Goal: Subscribe to service/newsletter

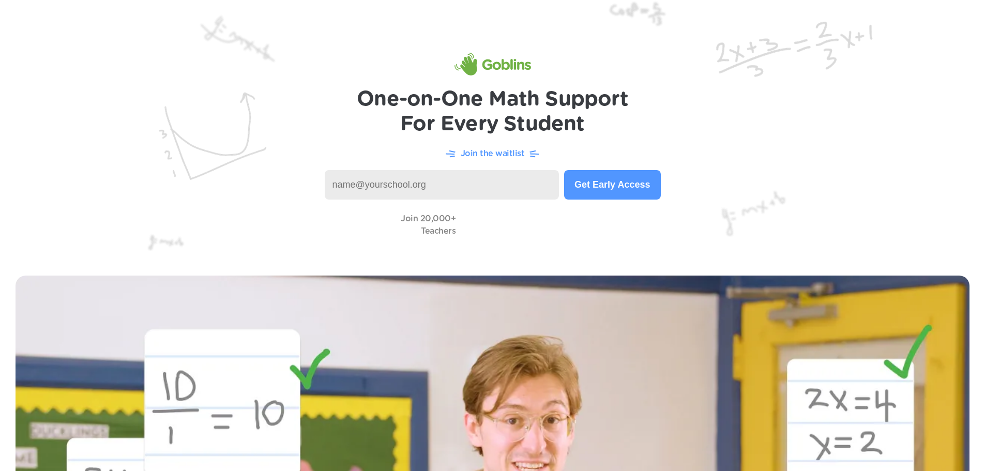
click at [395, 194] on input at bounding box center [442, 184] width 235 height 29
paste input "[EMAIL_ADDRESS][DOMAIN_NAME]"
type input "[EMAIL_ADDRESS][DOMAIN_NAME]"
drag, startPoint x: 627, startPoint y: 180, endPoint x: 632, endPoint y: 187, distance: 7.8
click at [628, 180] on button "Get Early Access" at bounding box center [612, 184] width 96 height 29
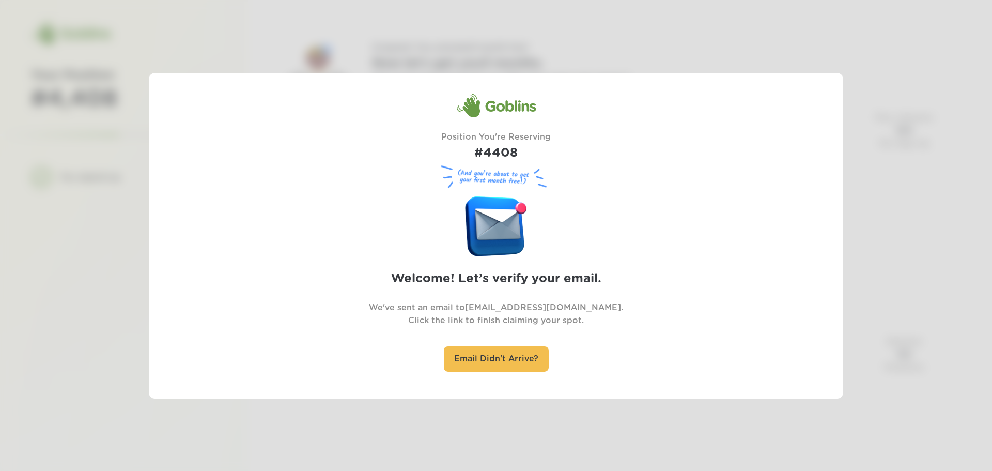
click at [725, 423] on div at bounding box center [496, 235] width 992 height 471
